Goal: Transaction & Acquisition: Purchase product/service

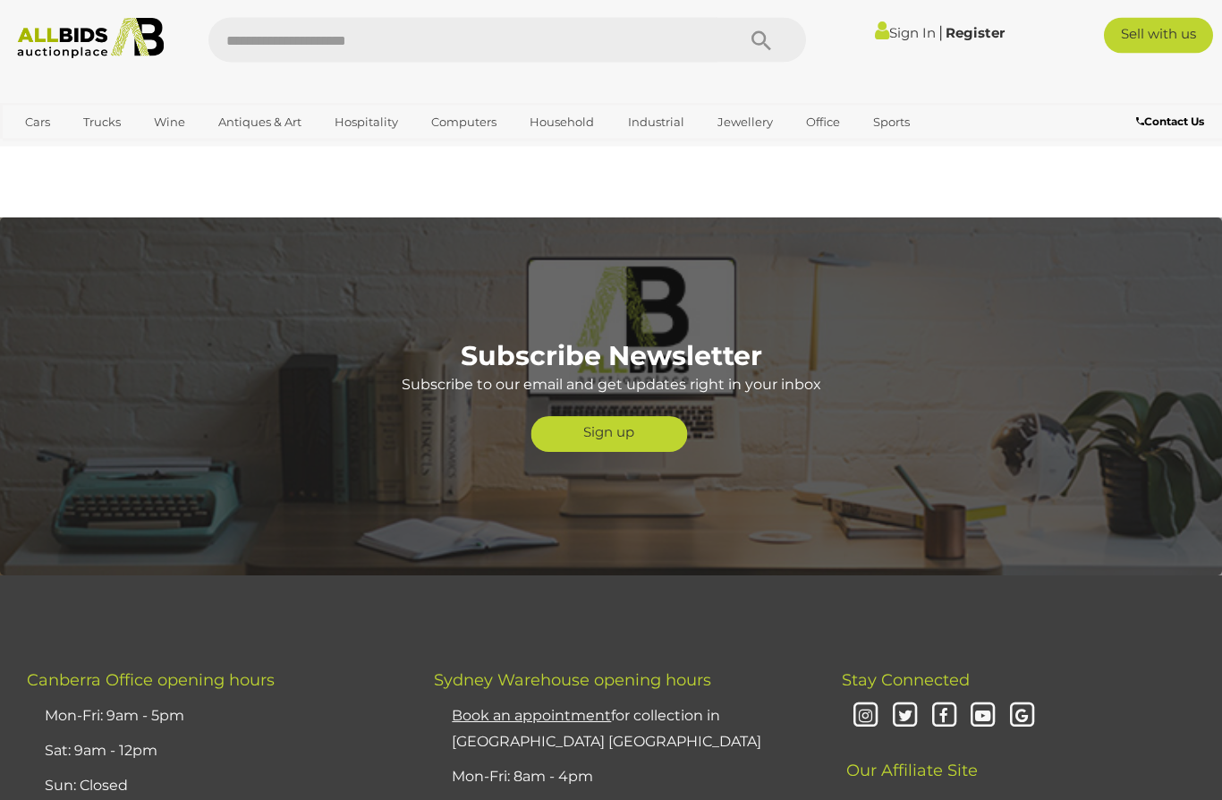
scroll to position [3865, 0]
click at [849, 149] on div "Funds Raised in 2025 $360,050 Supporting Charity & Community Bids Placed 15,547…" at bounding box center [610, 96] width 1195 height 173
click at [0, 0] on link "View All Sports Auctions" at bounding box center [0, 0] width 0 height 0
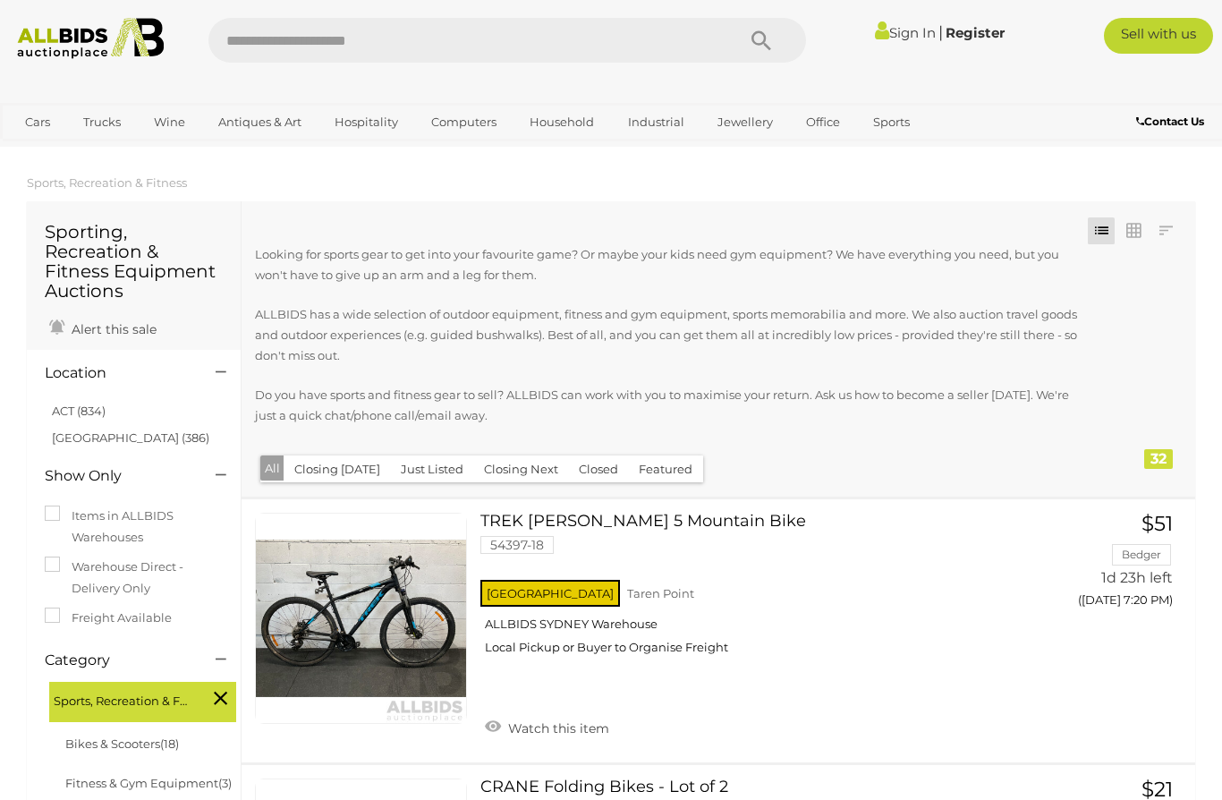
scroll to position [4, 0]
click at [0, 0] on link "Bikes & Scooters" at bounding box center [0, 0] width 0 height 0
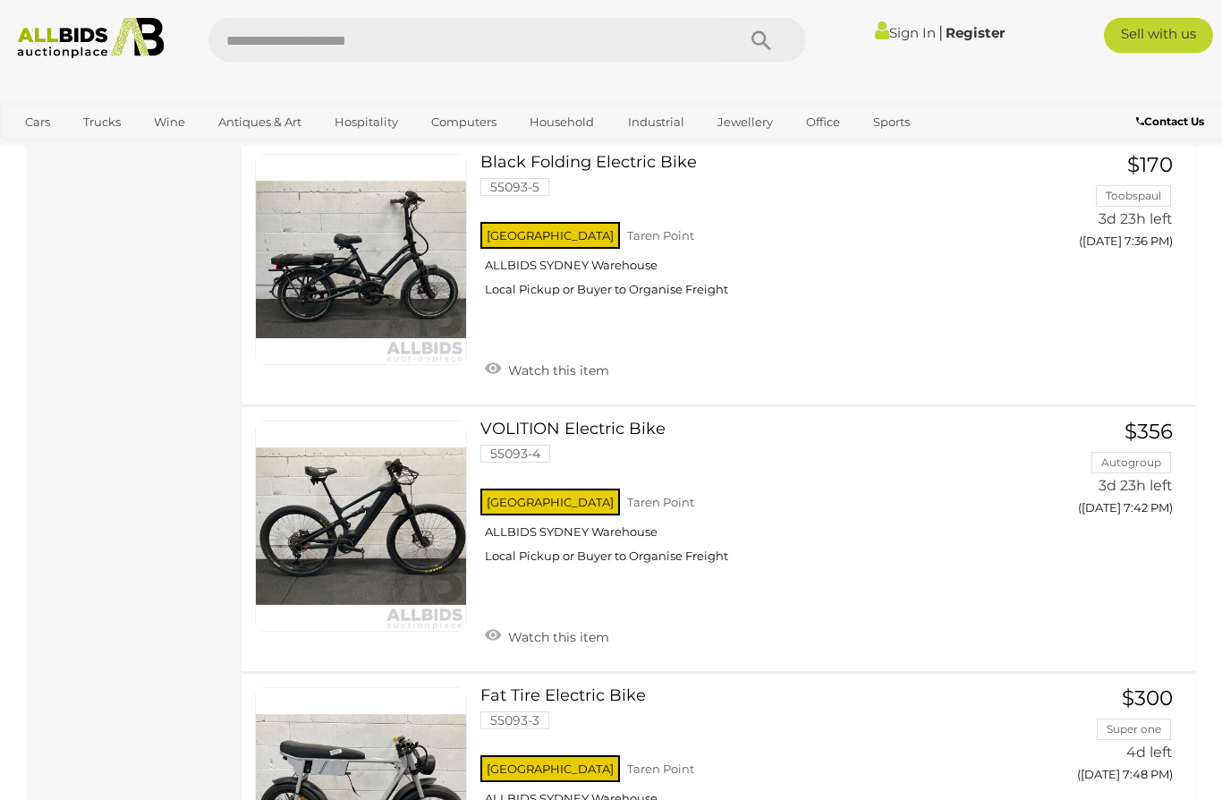
scroll to position [3036, 0]
click at [380, 489] on link at bounding box center [361, 527] width 212 height 212
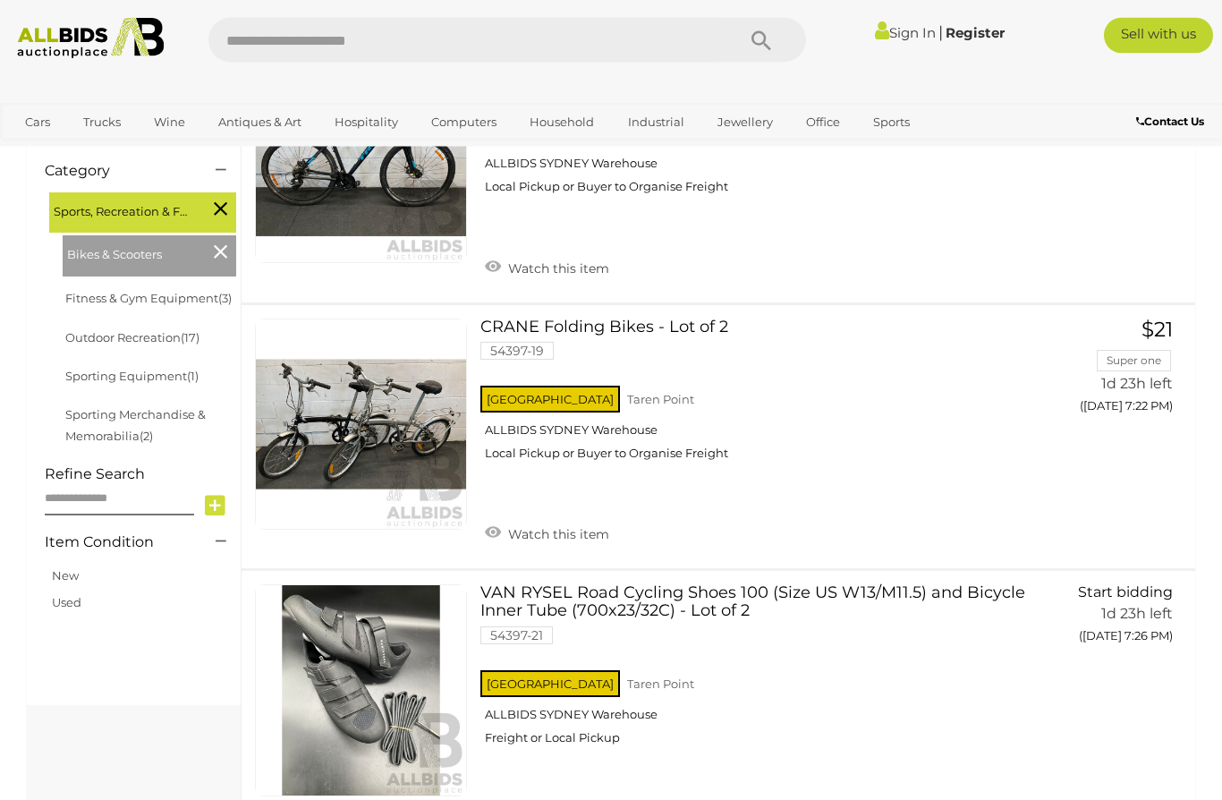
scroll to position [455, 0]
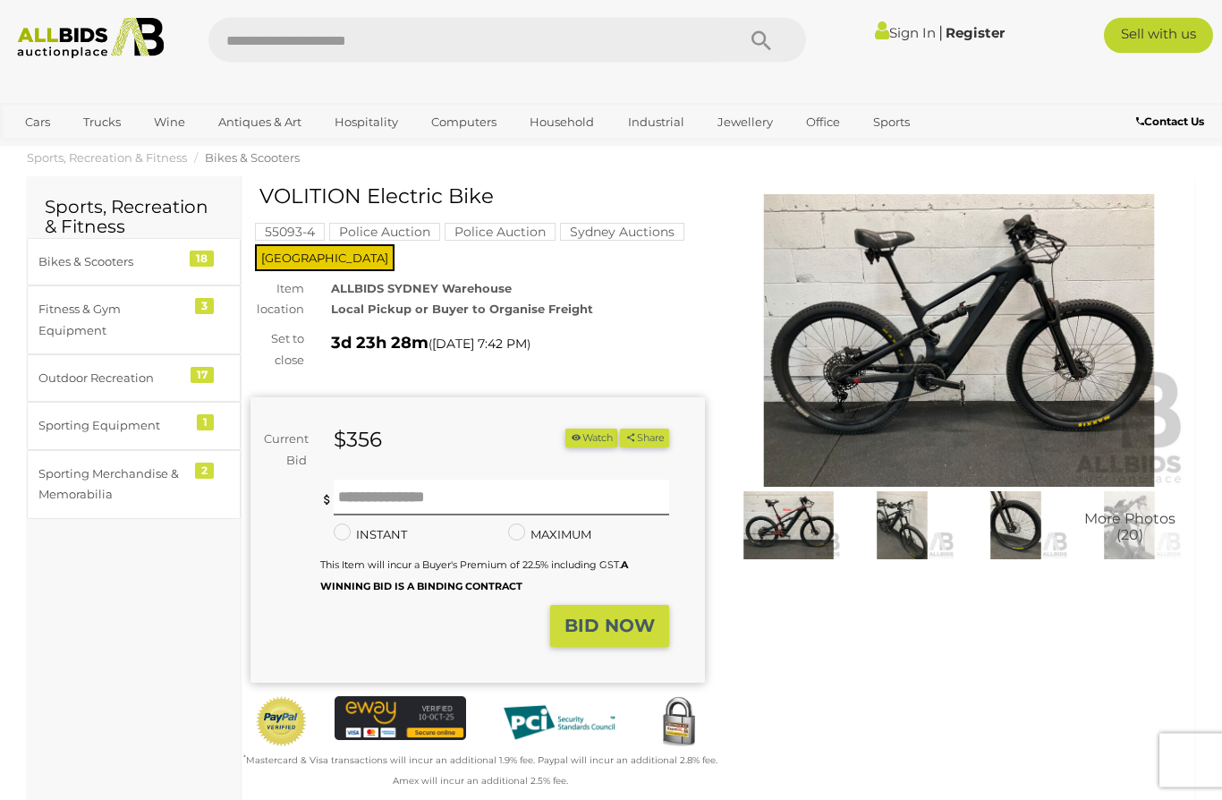
scroll to position [13, 0]
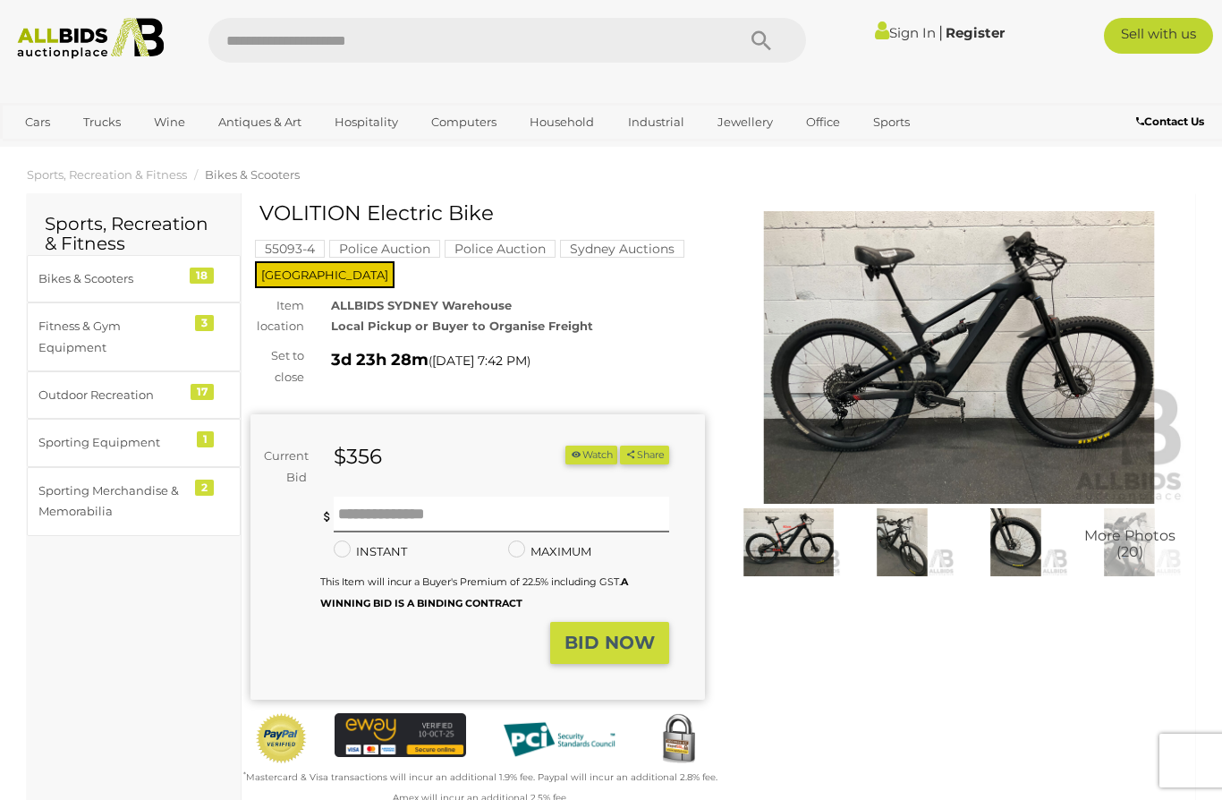
click at [1050, 400] on img at bounding box center [959, 357] width 455 height 293
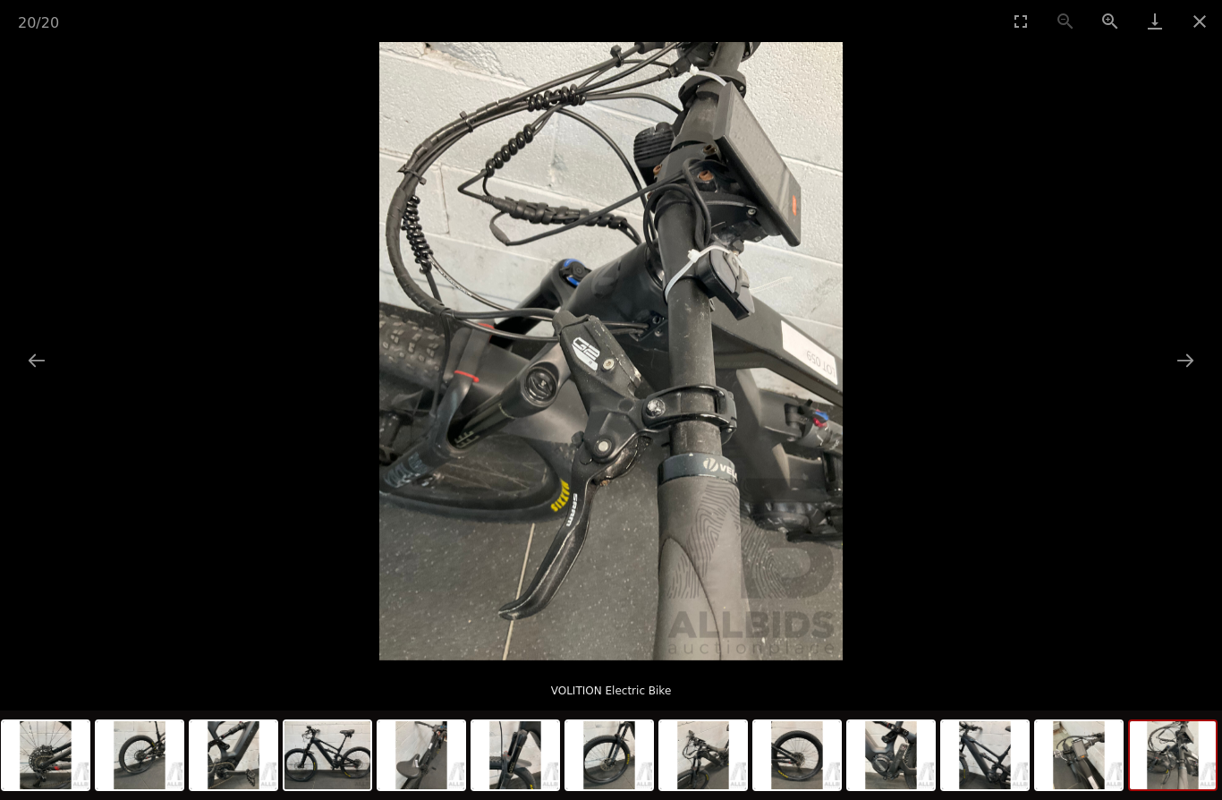
click at [1186, 13] on button "Close gallery" at bounding box center [1199, 21] width 45 height 42
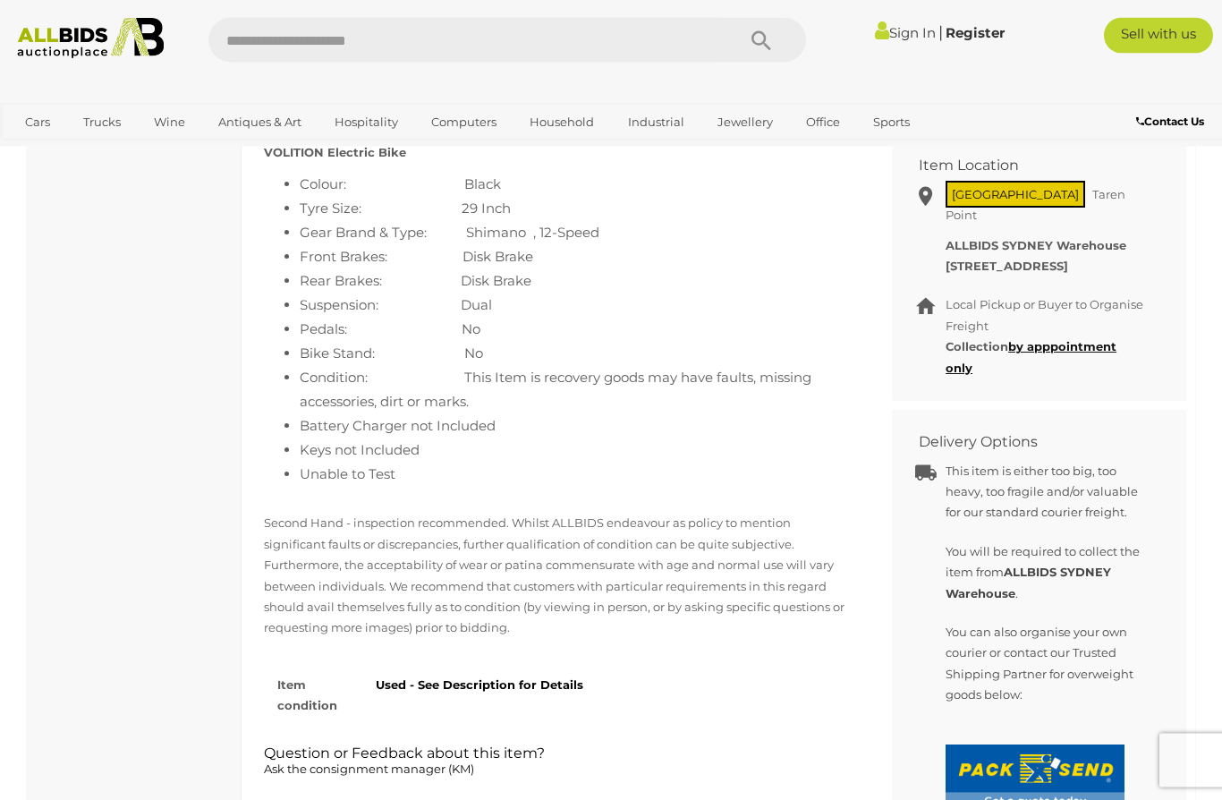
scroll to position [793, 0]
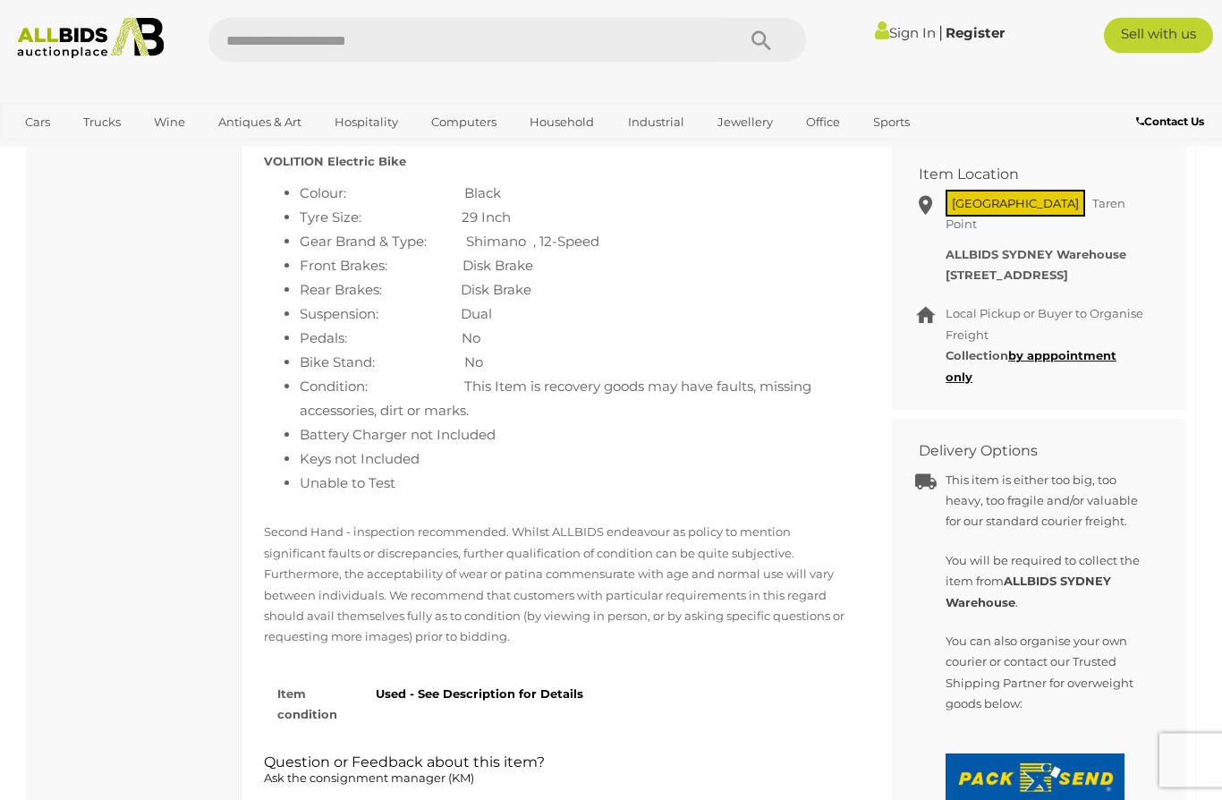
click at [939, 799] on div "This item is either too big, too heavy, too fragile and/or valuable for our sta…" at bounding box center [1026, 692] width 268 height 461
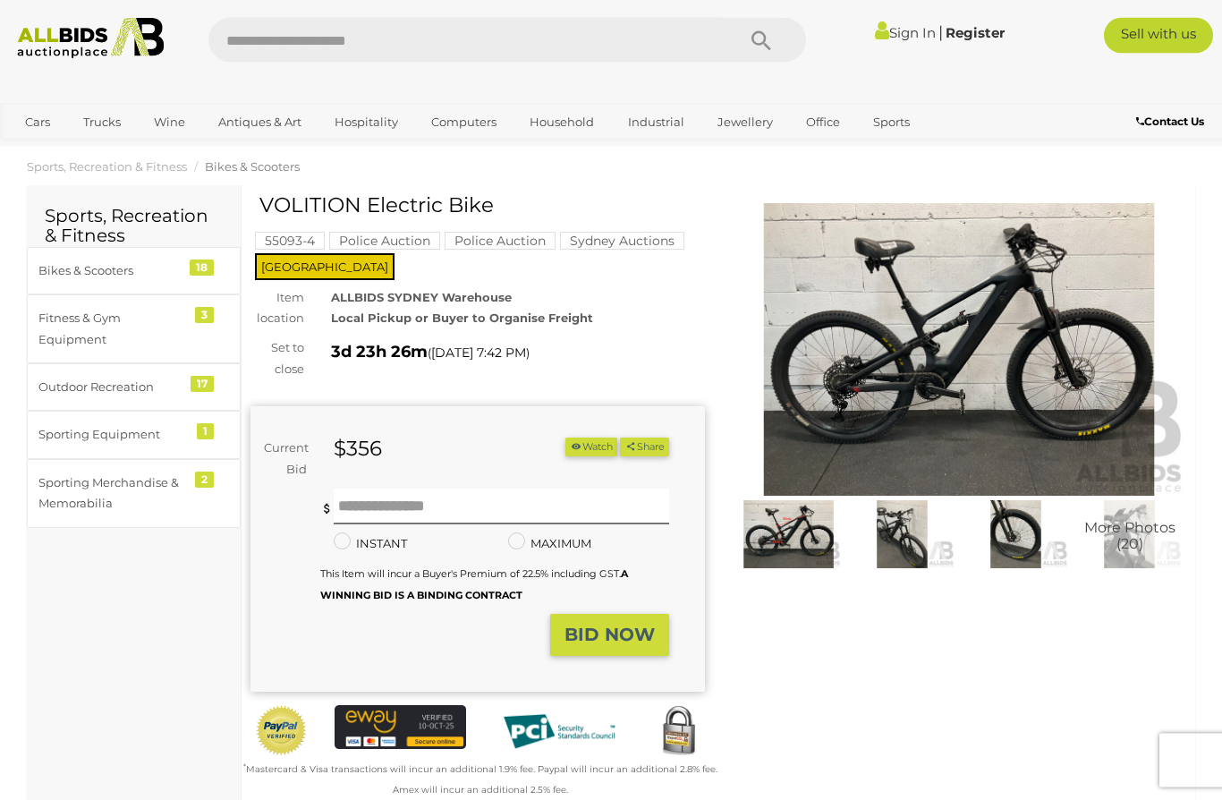
scroll to position [0, 0]
